Goal: Information Seeking & Learning: Learn about a topic

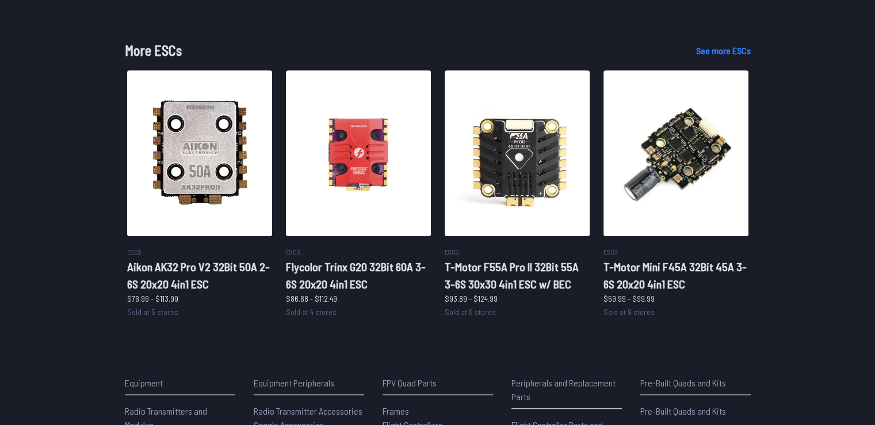
scroll to position [576, 0]
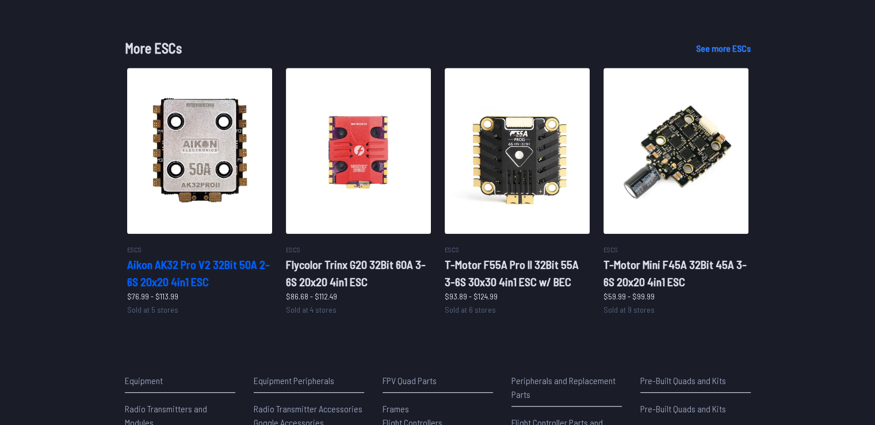
click at [214, 277] on h2 "Aikon AK32 Pro V2 32Bit 50A 2-6S 20x20 4in1 ESC" at bounding box center [199, 273] width 145 height 35
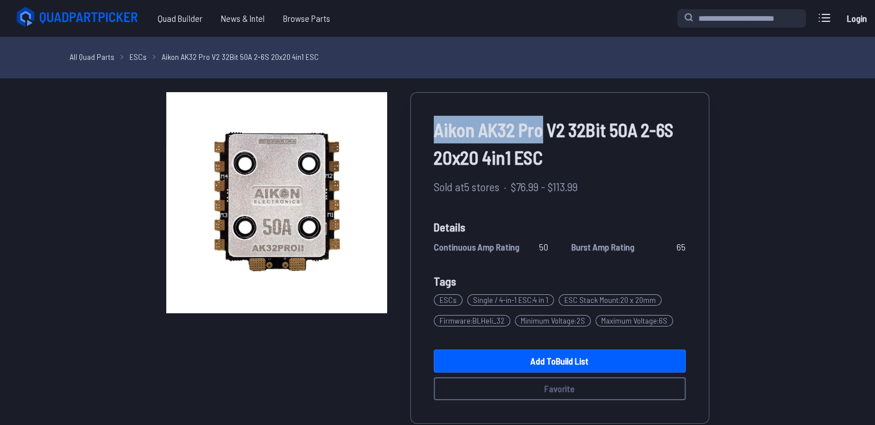
drag, startPoint x: 432, startPoint y: 127, endPoint x: 545, endPoint y: 134, distance: 112.5
click at [545, 134] on div "Aikon AK32 Pro V2 32Bit 50A 2-6S 20x20 4in1 ESC Sold at 5 stores · $76.99 - $11…" at bounding box center [559, 258] width 299 height 332
copy span "Aikon AK32 Pro"
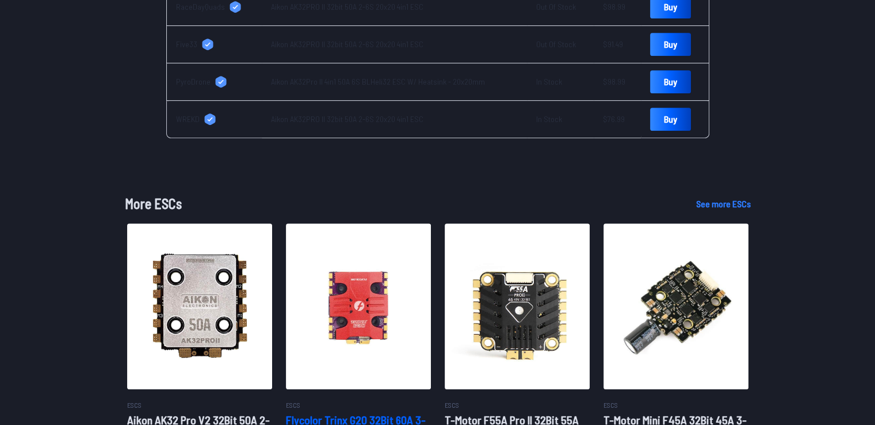
scroll to position [644, 0]
